Goal: Information Seeking & Learning: Learn about a topic

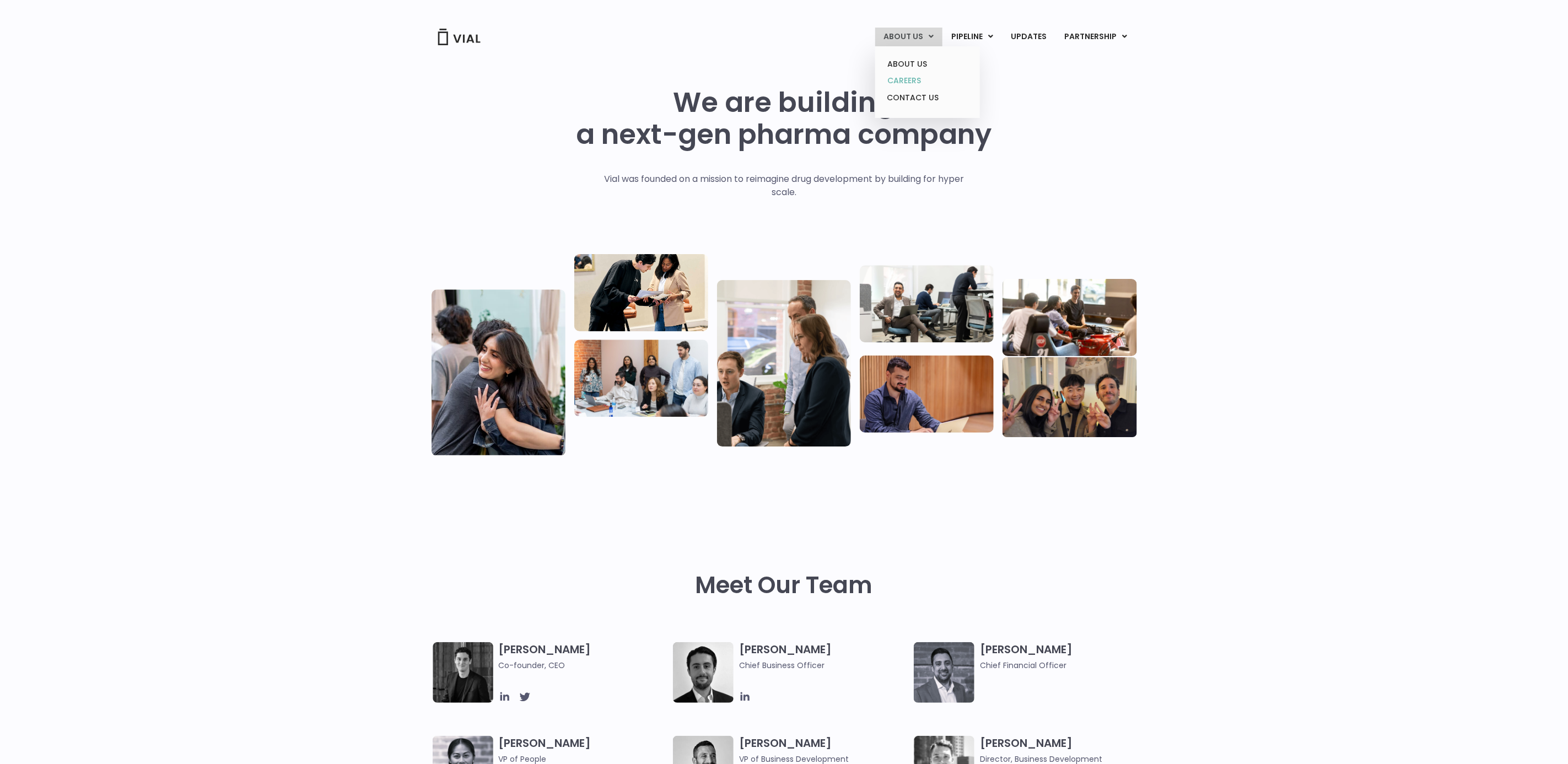
click at [905, 75] on link "CAREERS" at bounding box center [927, 80] width 96 height 17
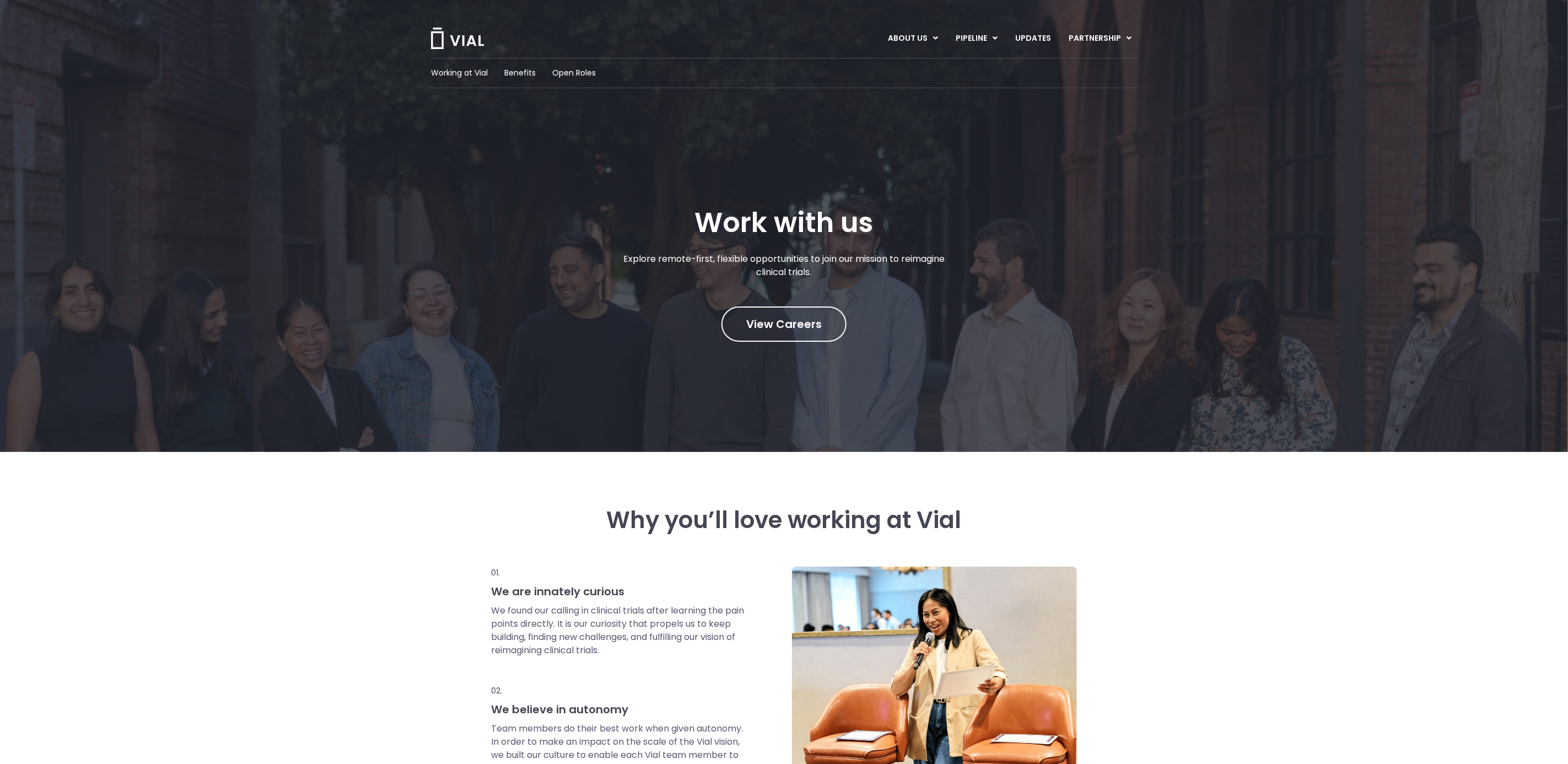
drag, startPoint x: 1269, startPoint y: 569, endPoint x: 1140, endPoint y: 508, distance: 142.7
click at [791, 329] on span "View Careers" at bounding box center [784, 324] width 76 height 14
drag, startPoint x: 1122, startPoint y: 465, endPoint x: 1150, endPoint y: 299, distance: 168.3
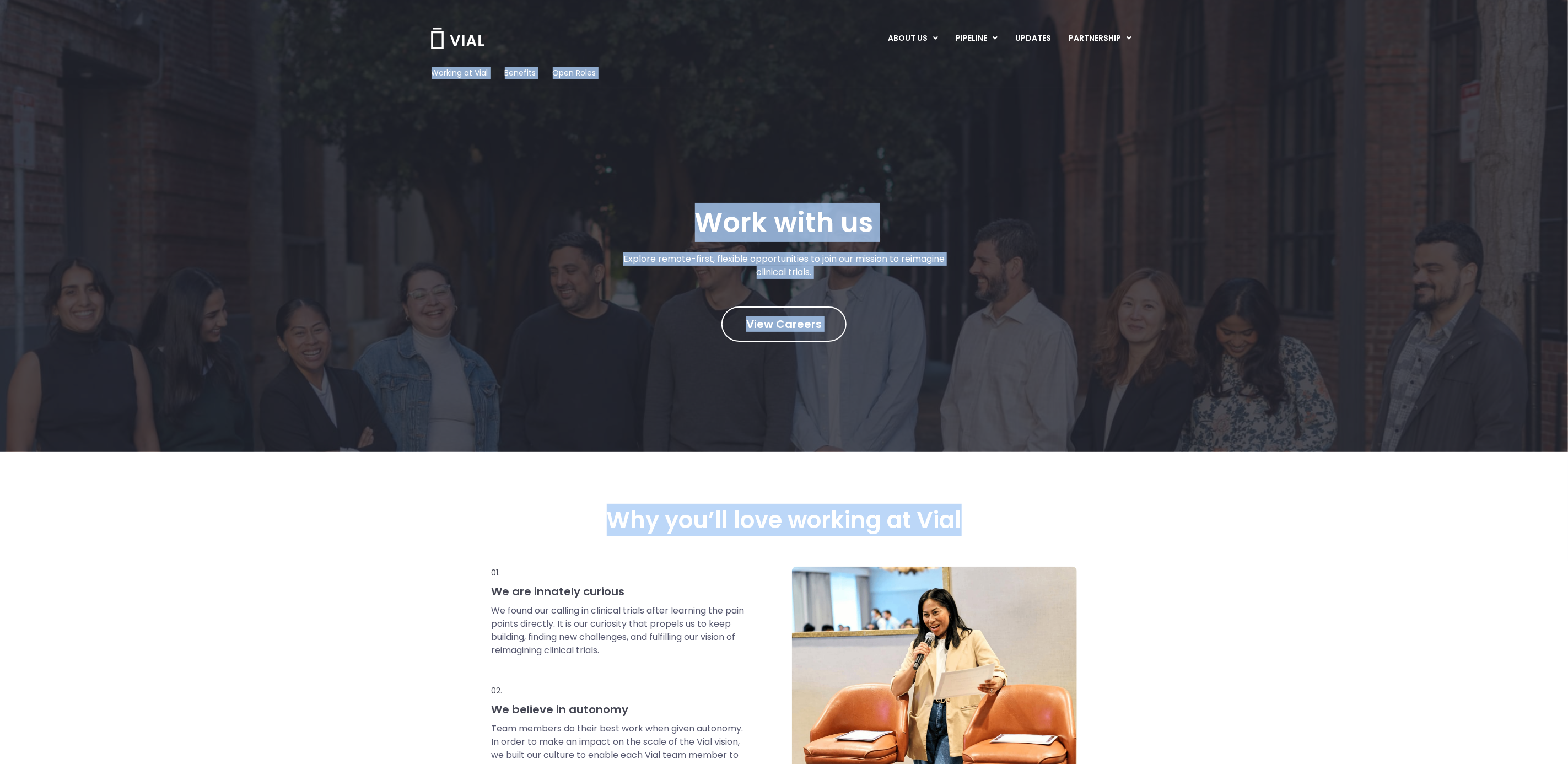
click at [1150, 299] on div "Working at Vial Benefits Open Roles Work with us Explore remote-first, flexible…" at bounding box center [784, 200] width 1513 height 284
